Goal: Find specific page/section: Find specific page/section

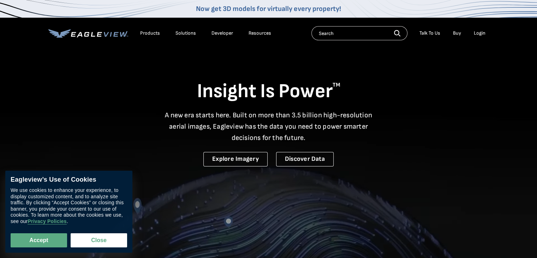
click at [343, 30] on input "text" at bounding box center [359, 33] width 96 height 14
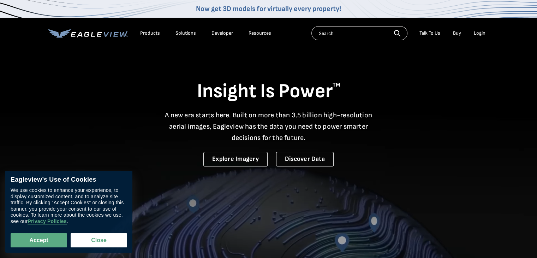
drag, startPoint x: 45, startPoint y: 238, endPoint x: 88, endPoint y: 229, distance: 43.2
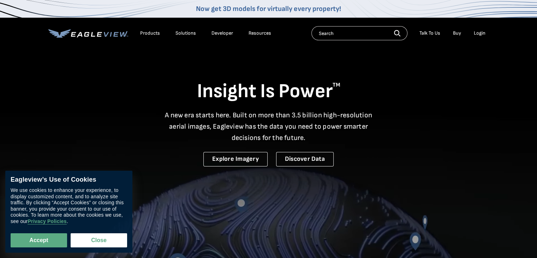
click at [45, 238] on button "Accept" at bounding box center [39, 240] width 56 height 14
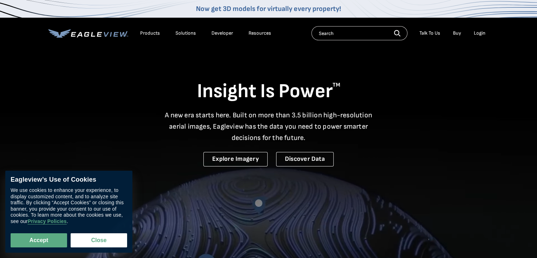
checkbox input "true"
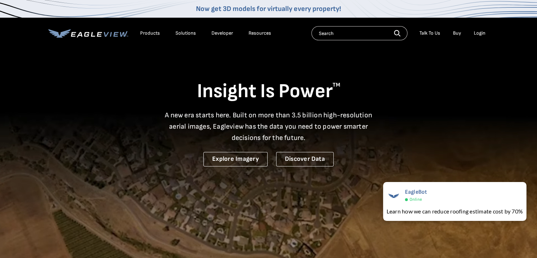
click at [482, 62] on div "Insight Is Power TM A new era starts here. Built on more than 3.5 billion high-…" at bounding box center [268, 107] width 441 height 118
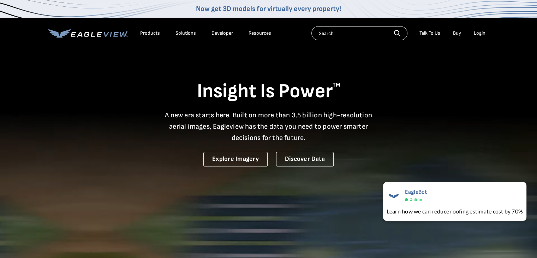
click at [365, 36] on input "text" at bounding box center [359, 33] width 96 height 14
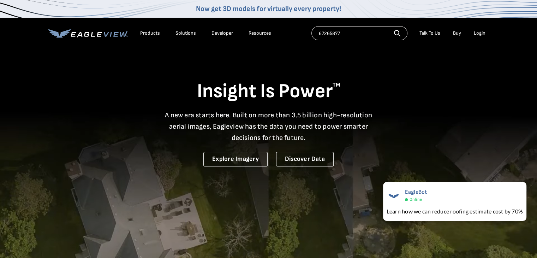
click at [337, 34] on input "67265877" at bounding box center [359, 33] width 96 height 14
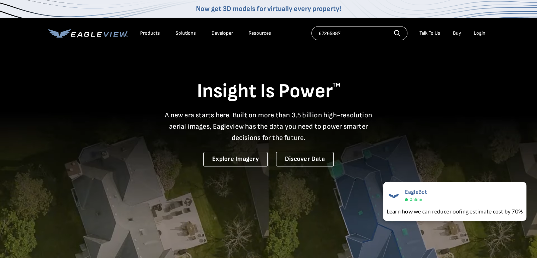
type input "67265887"
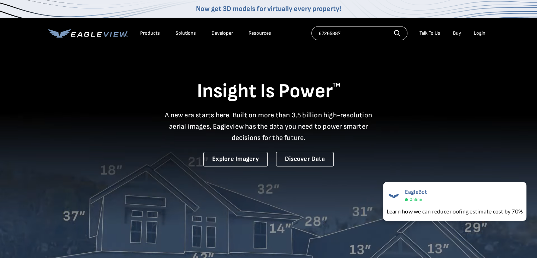
click at [398, 34] on icon "button" at bounding box center [397, 33] width 6 height 6
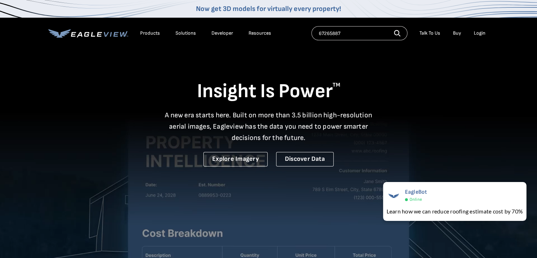
click at [398, 33] on icon "button" at bounding box center [397, 33] width 6 height 6
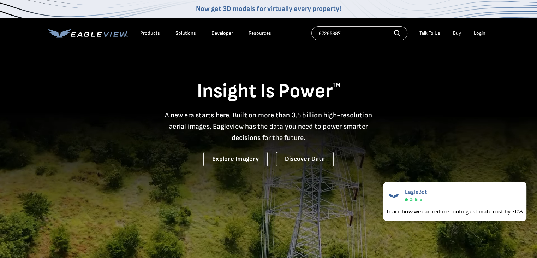
click at [480, 35] on div "Login" at bounding box center [480, 33] width 12 height 6
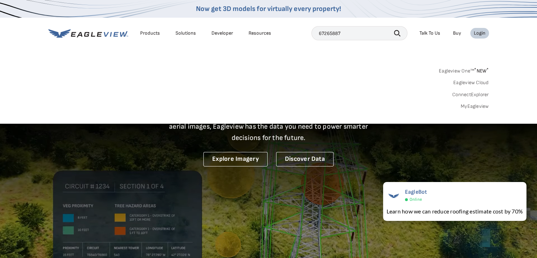
click at [483, 36] on li "Login" at bounding box center [479, 33] width 19 height 11
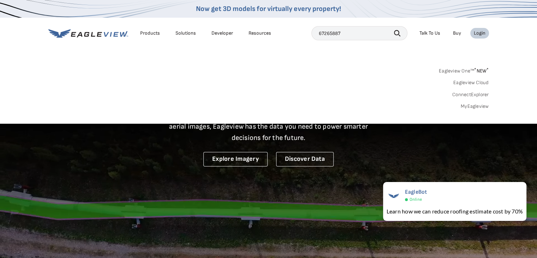
click at [480, 32] on div "Login" at bounding box center [480, 33] width 12 height 6
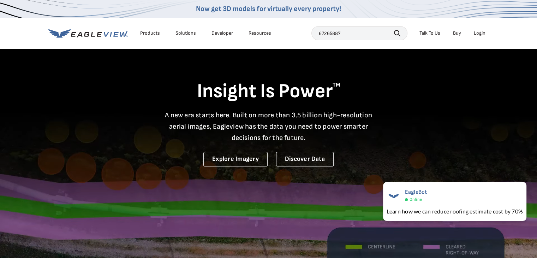
click at [480, 32] on div "Login" at bounding box center [480, 33] width 12 height 6
